Goal: Communication & Community: Share content

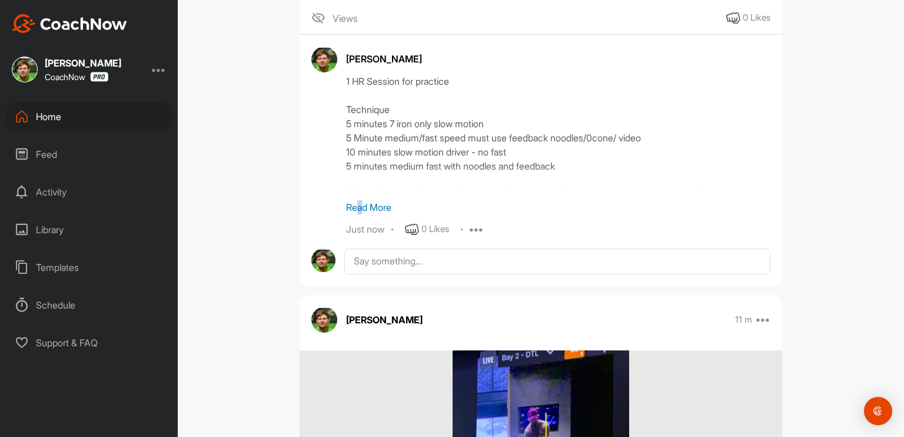
click at [355, 214] on p "Read More" at bounding box center [558, 207] width 424 height 14
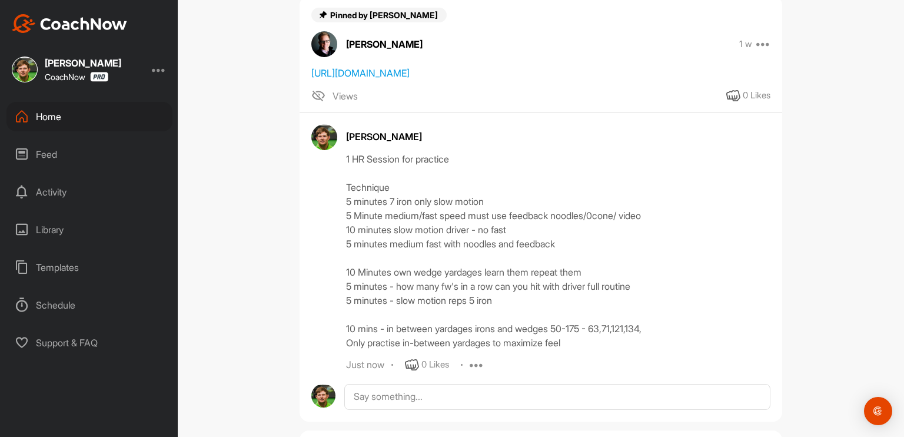
scroll to position [176, 0]
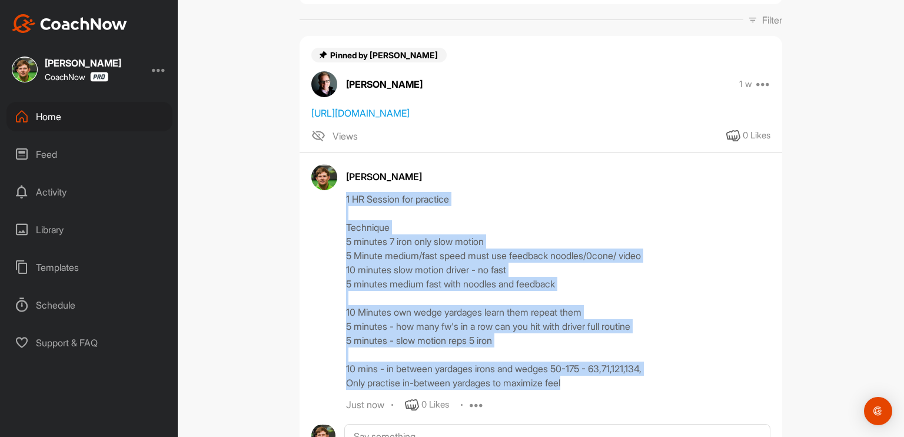
drag, startPoint x: 340, startPoint y: 211, endPoint x: 600, endPoint y: 395, distance: 319.0
click at [601, 395] on div "[PERSON_NAME] 1 HR Session for practice Technique 5 minutes 7 iron only slow mo…" at bounding box center [540, 288] width 459 height 248
copy div "1 HR Session for practice Technique 5 minutes 7 iron only slow motion 5 Minute …"
click at [455, 251] on div "1 HR Session for practice Technique 5 minutes 7 iron only slow motion 5 Minute …" at bounding box center [558, 291] width 424 height 198
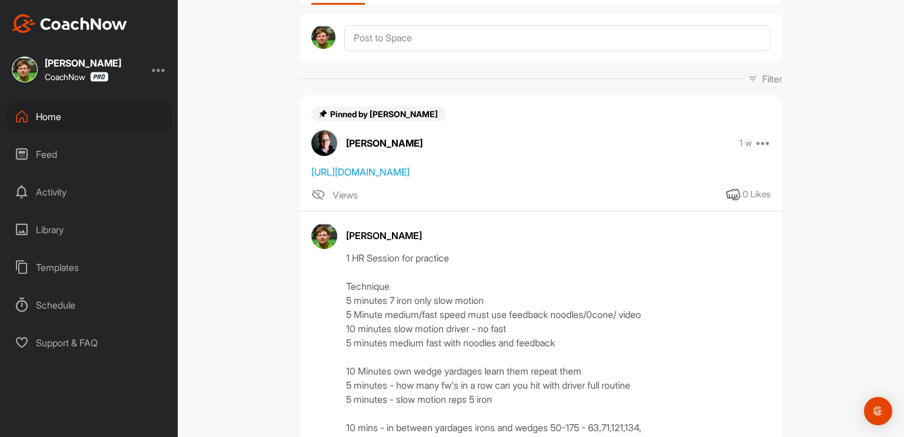
scroll to position [0, 0]
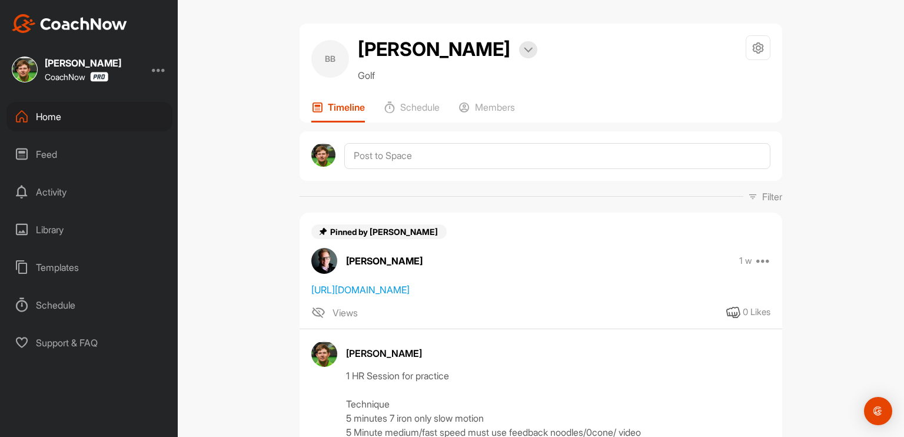
click at [28, 111] on icon at bounding box center [22, 116] width 14 height 14
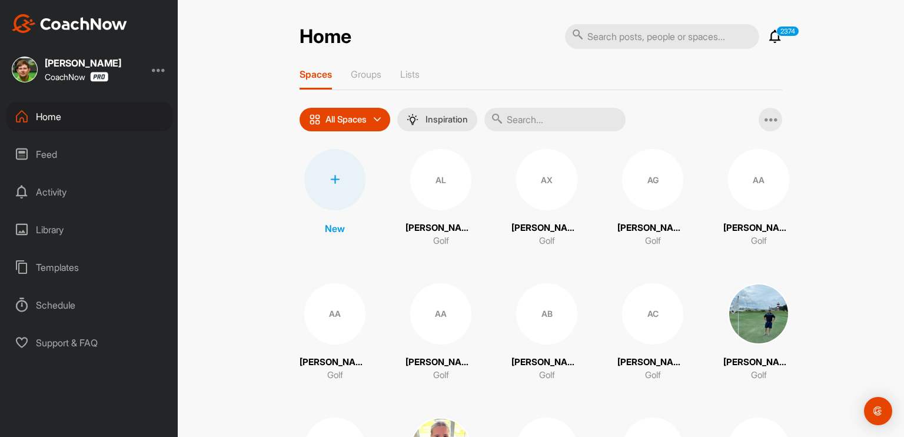
click at [613, 42] on input "text" at bounding box center [662, 36] width 194 height 25
type input "[PERSON_NAME]"
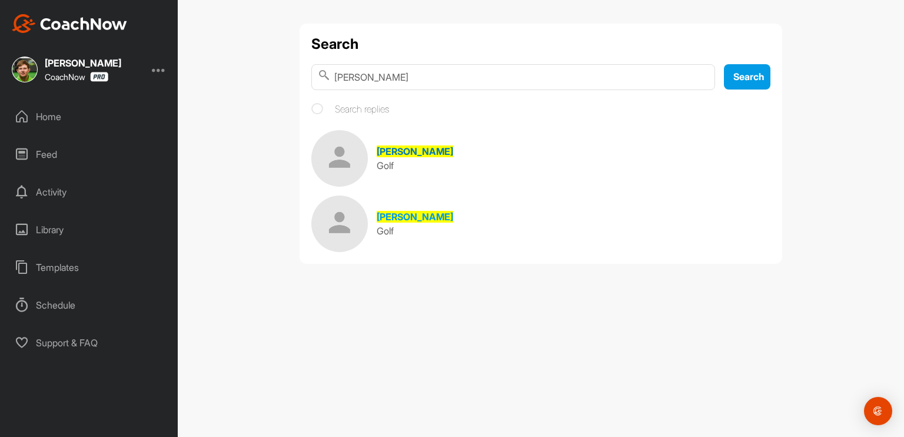
click at [402, 154] on span "[PERSON_NAME]" at bounding box center [415, 151] width 76 height 12
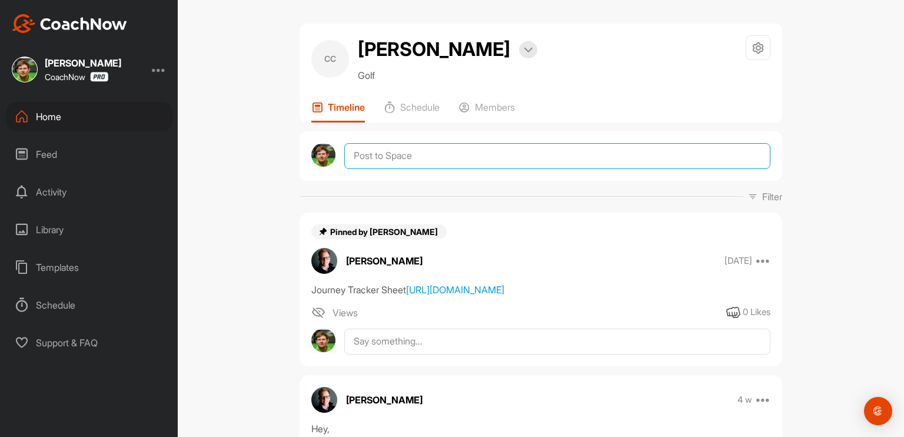
click at [418, 159] on textarea at bounding box center [557, 156] width 426 height 26
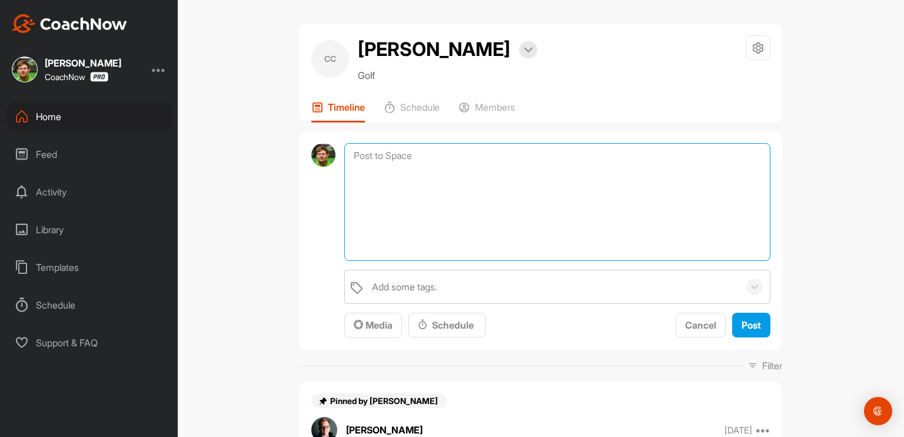
paste textarea "1 HR Session for practice Technique 5 minutes 7 iron only slow motion 5 Minute …"
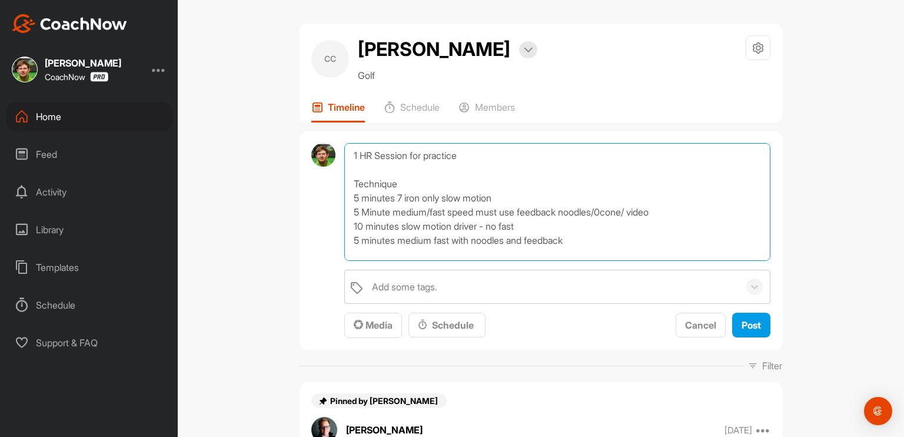
click at [349, 225] on textarea "1 HR Session for practice Technique 5 minutes 7 iron only slow motion 5 Minute …" at bounding box center [557, 202] width 426 height 118
click at [351, 234] on textarea "1 HR Session for practice Technique 5 minutes 7 iron only slow motion 5 Minute …" at bounding box center [557, 202] width 426 height 118
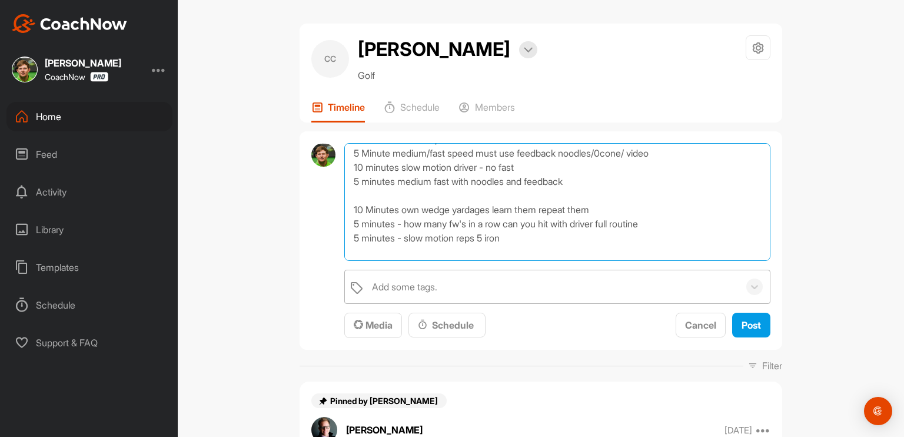
scroll to position [91, 0]
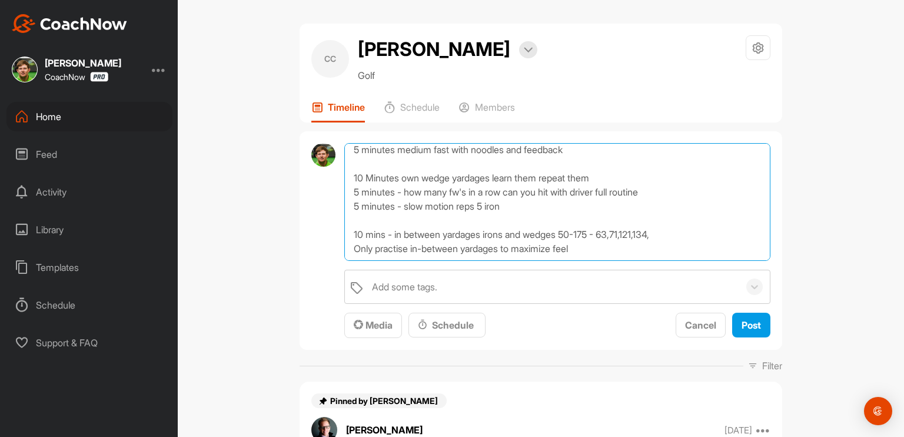
drag, startPoint x: 349, startPoint y: 204, endPoint x: 597, endPoint y: 251, distance: 252.0
click at [614, 259] on textarea "1 HR Session for practice Technique 5 minutes 7 iron only slow motion 5 Minute …" at bounding box center [557, 202] width 426 height 118
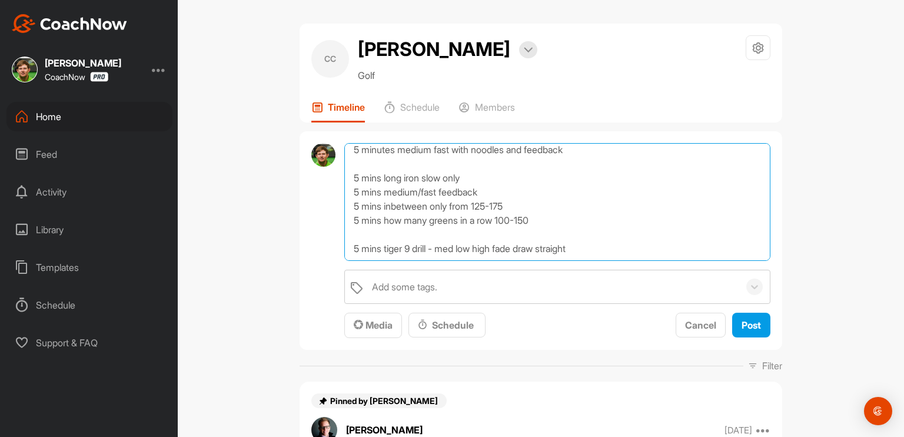
scroll to position [99, 0]
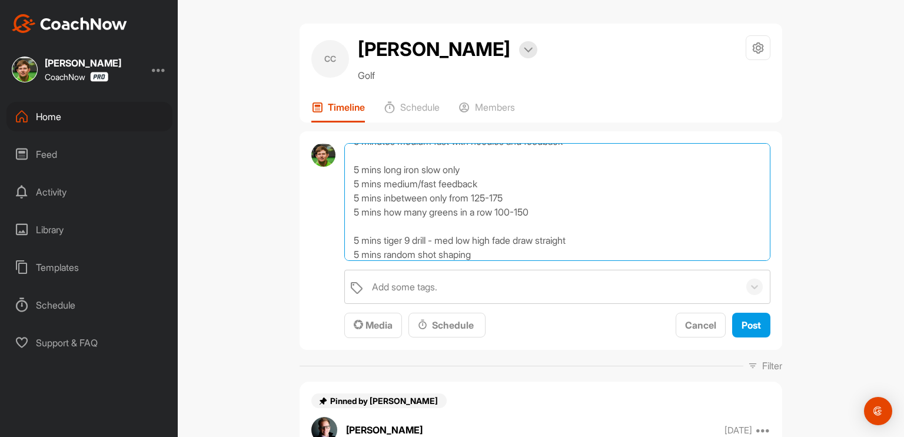
drag, startPoint x: 578, startPoint y: 233, endPoint x: 674, endPoint y: 231, distance: 95.9
click at [583, 233] on textarea "1 HR Session for practice Technique 5 minutes 7 iron only slow motion 5 Minute …" at bounding box center [557, 202] width 426 height 118
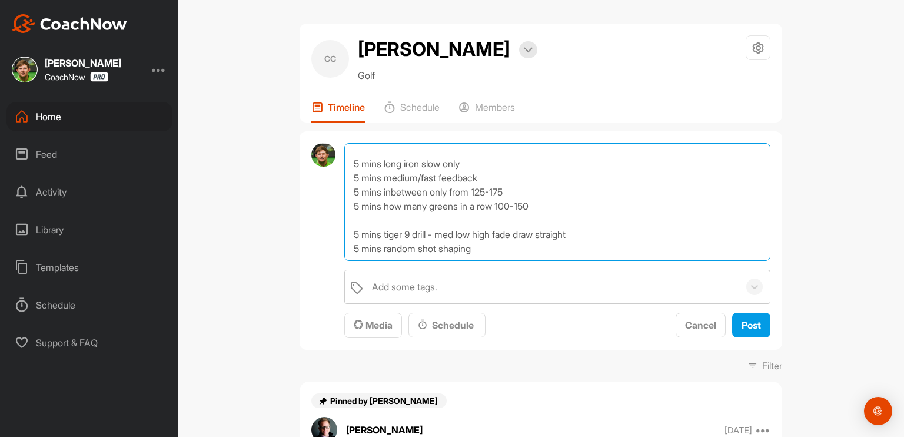
scroll to position [176, 0]
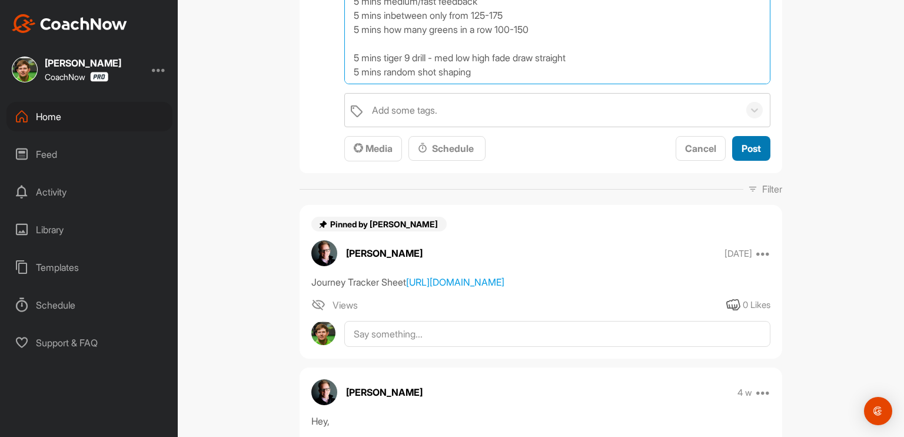
type textarea "1 HR Session for practice Technique 5 minutes 7 iron only slow motion 5 Minute …"
click at [741, 147] on span "Post" at bounding box center [750, 148] width 19 height 12
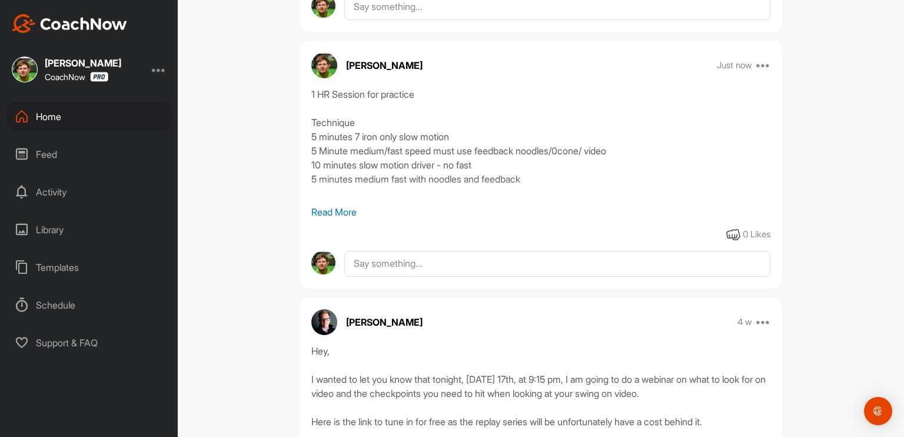
scroll to position [353, 0]
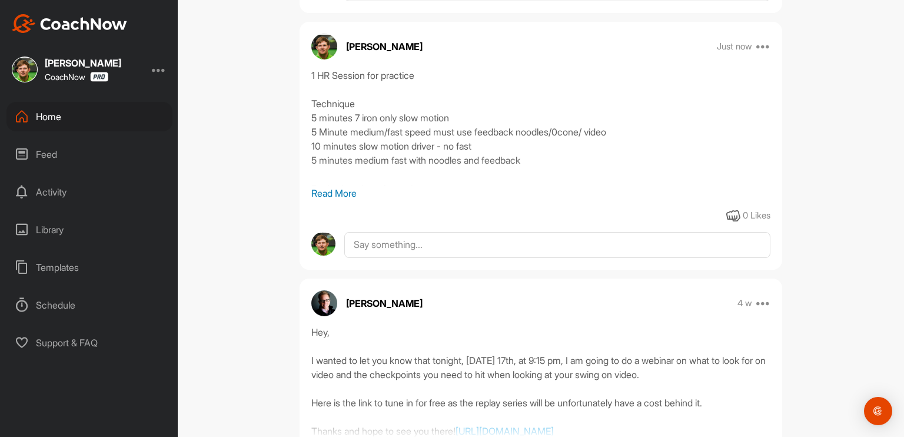
click at [322, 200] on p "Read More" at bounding box center [540, 193] width 459 height 14
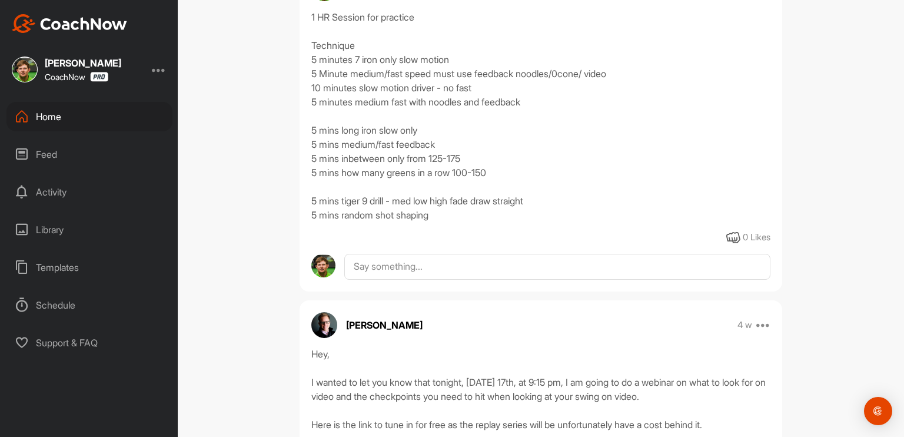
scroll to position [412, 0]
